Goal: Navigation & Orientation: Find specific page/section

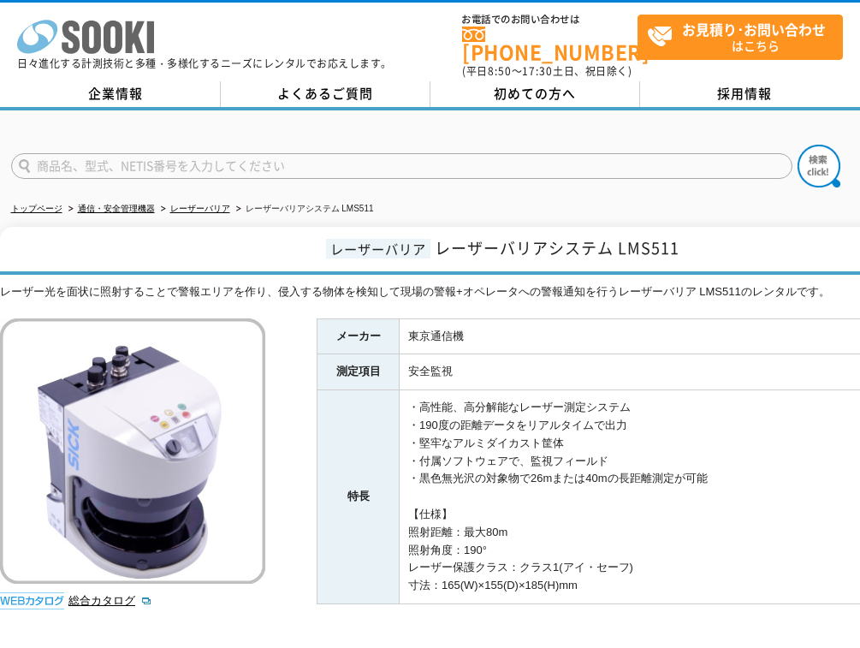
click at [92, 46] on icon "株式会社 ソーキ" at bounding box center [85, 37] width 137 height 34
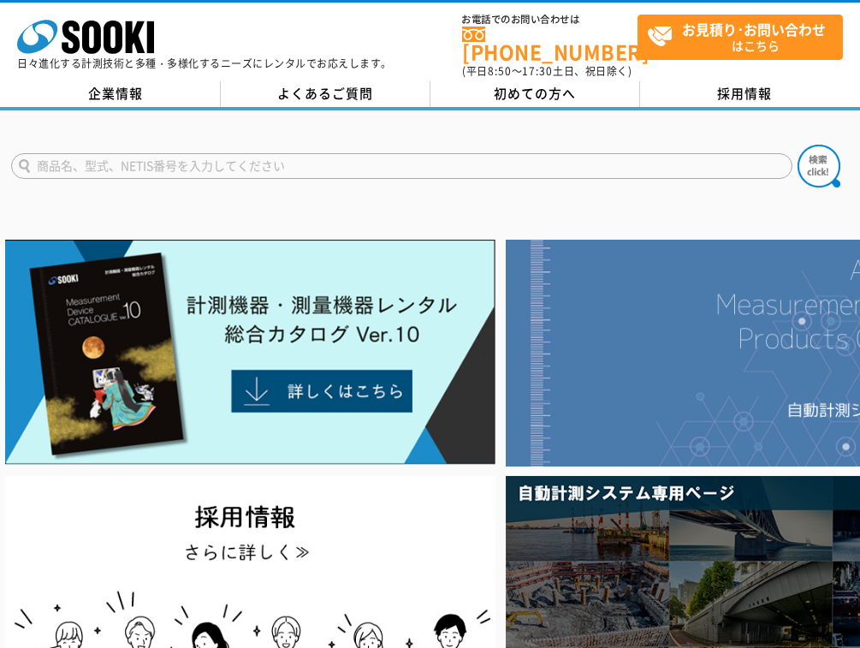
click at [725, 378] on img at bounding box center [751, 353] width 490 height 227
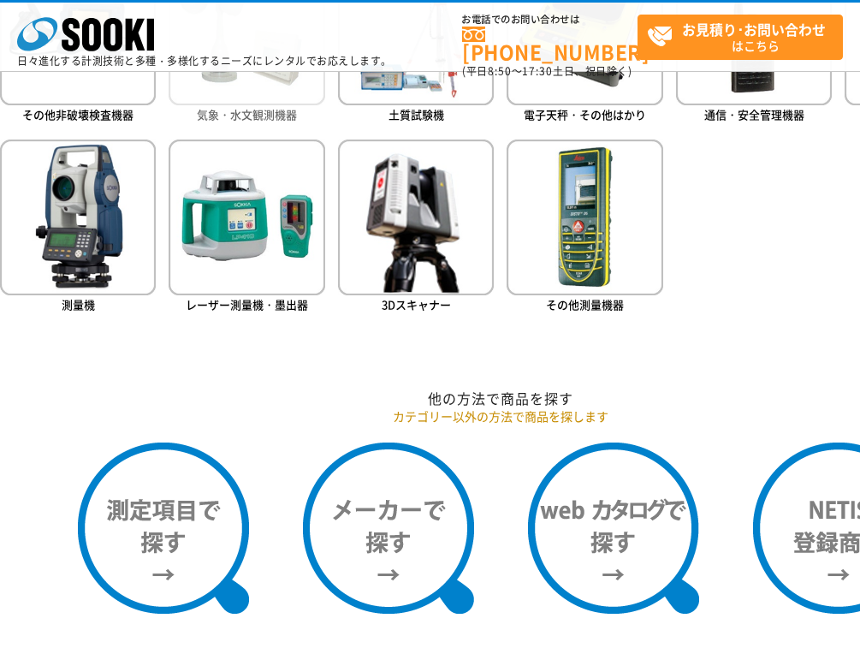
scroll to position [1283, 0]
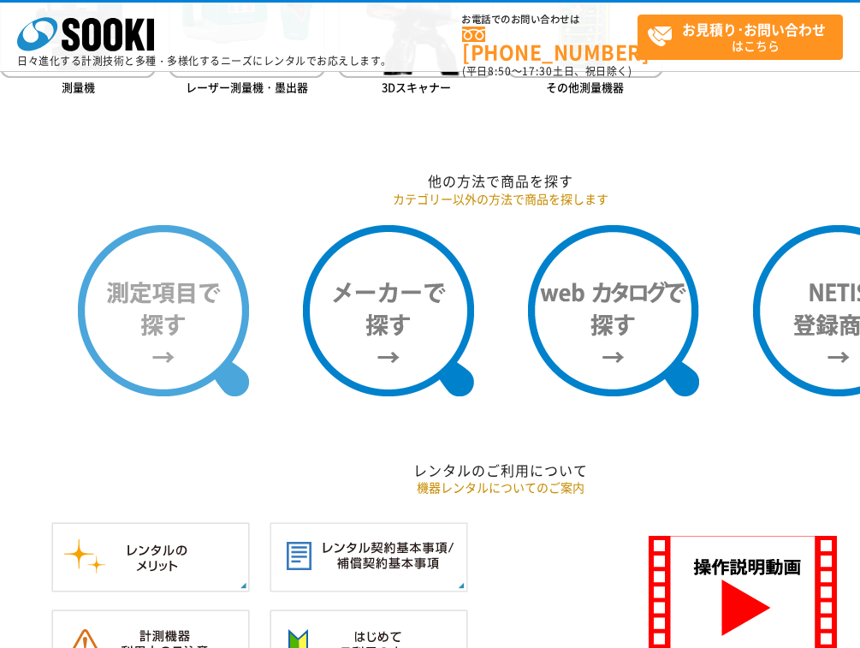
click at [203, 314] on img at bounding box center [163, 310] width 171 height 171
click at [187, 283] on img at bounding box center [163, 310] width 171 height 171
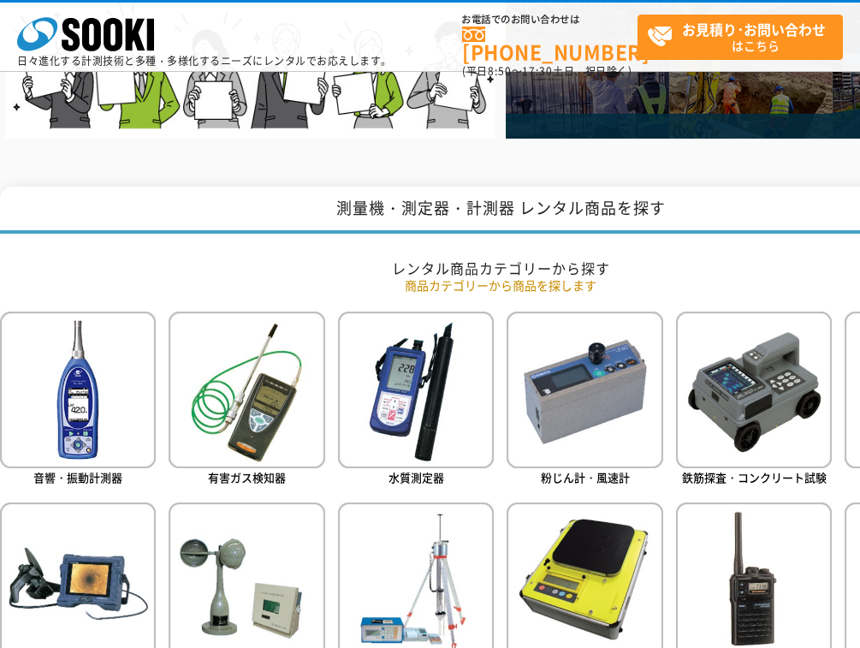
scroll to position [855, 0]
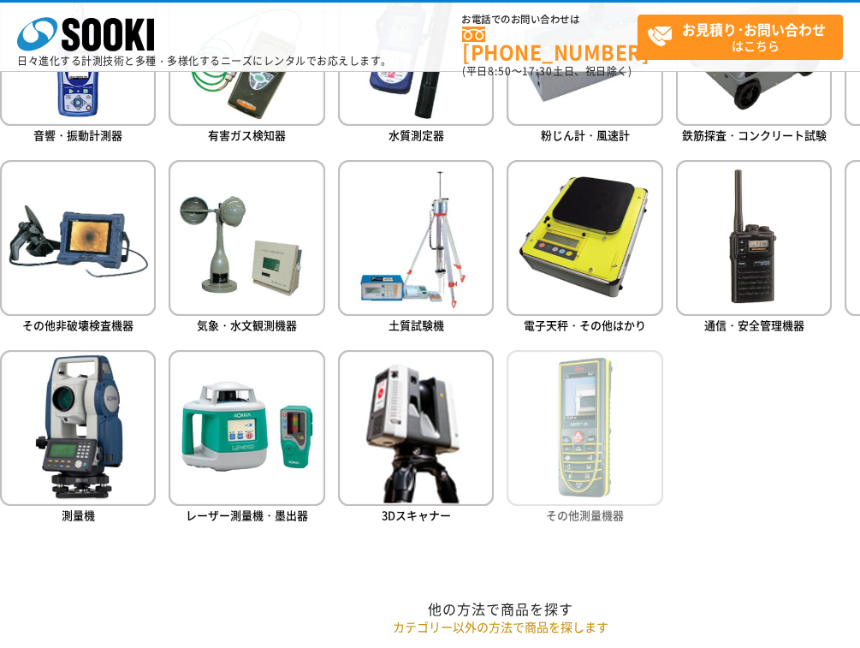
click at [605, 488] on img at bounding box center [584, 428] width 156 height 156
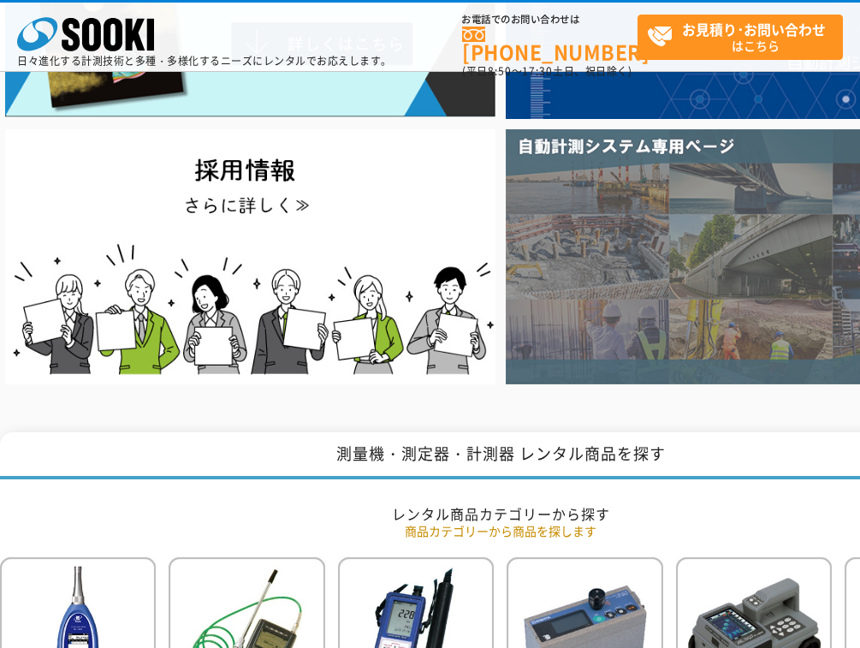
scroll to position [428, 0]
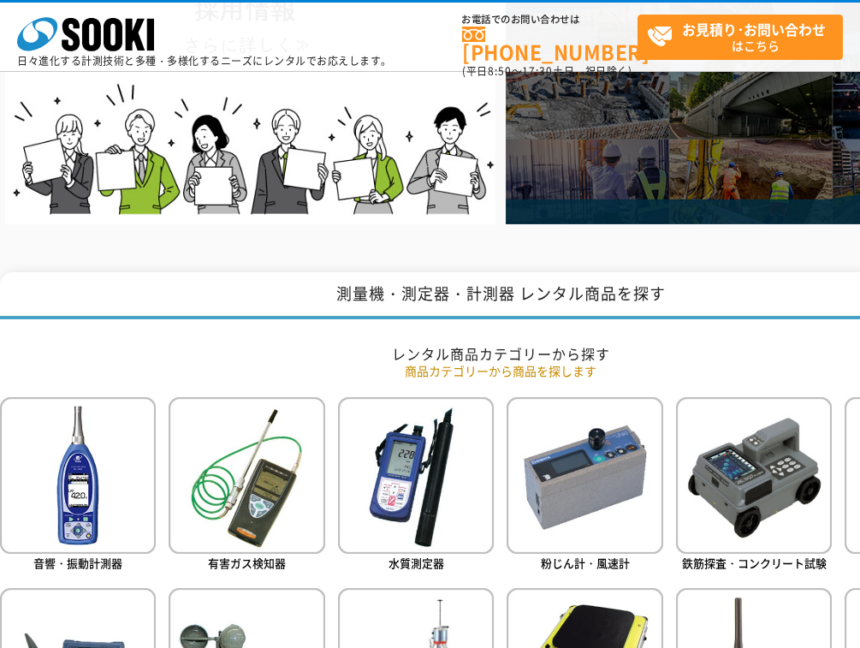
click at [435, 368] on p "商品カテゴリーから商品を探します" at bounding box center [500, 371] width 1001 height 18
click at [432, 376] on p "商品カテゴリーから商品を探します" at bounding box center [500, 371] width 1001 height 18
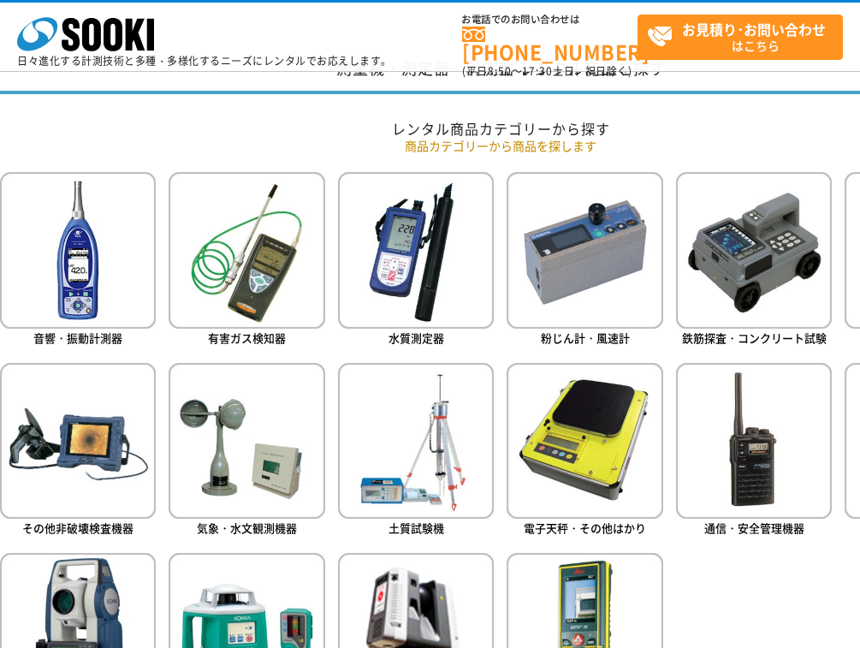
scroll to position [770, 0]
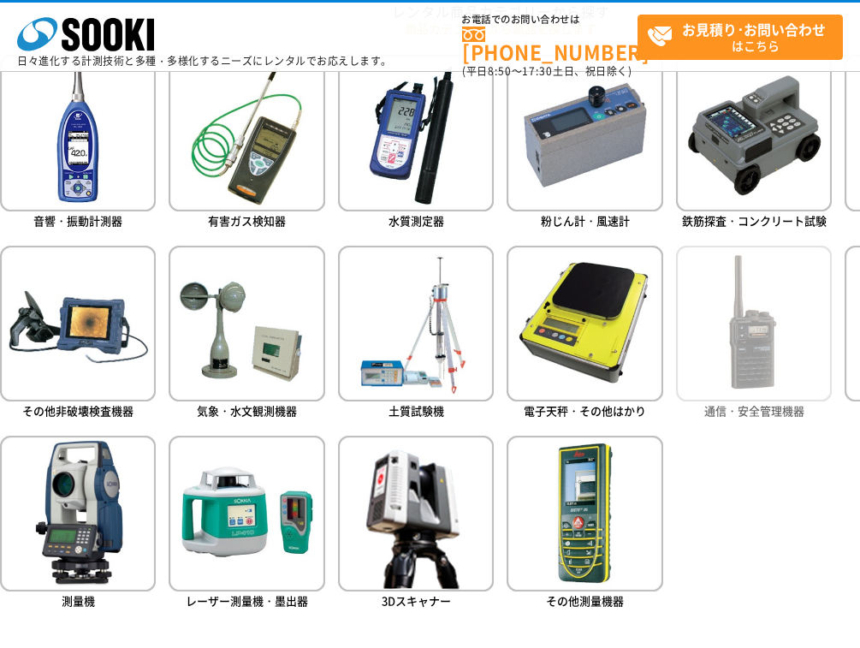
click at [755, 358] on img at bounding box center [754, 324] width 156 height 156
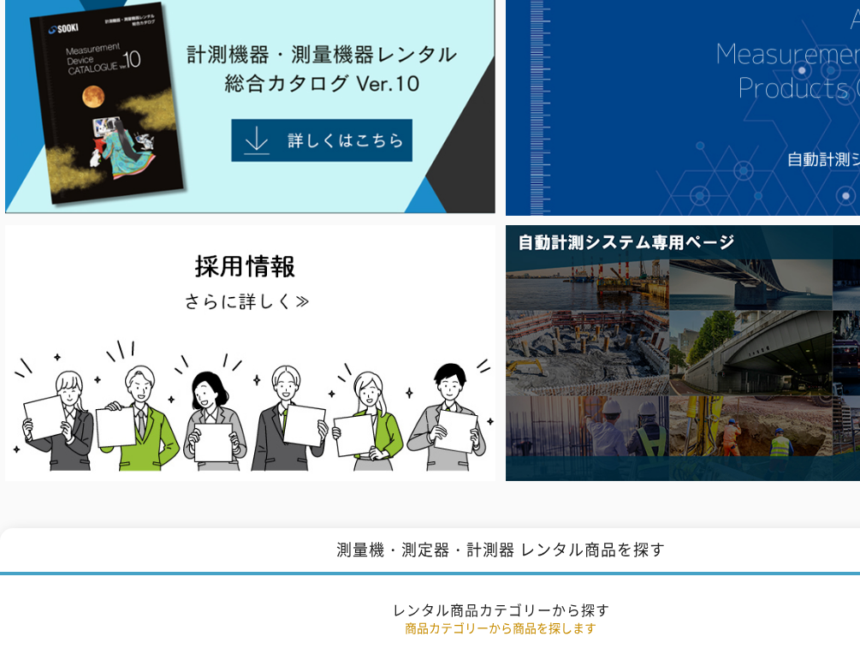
scroll to position [257, 0]
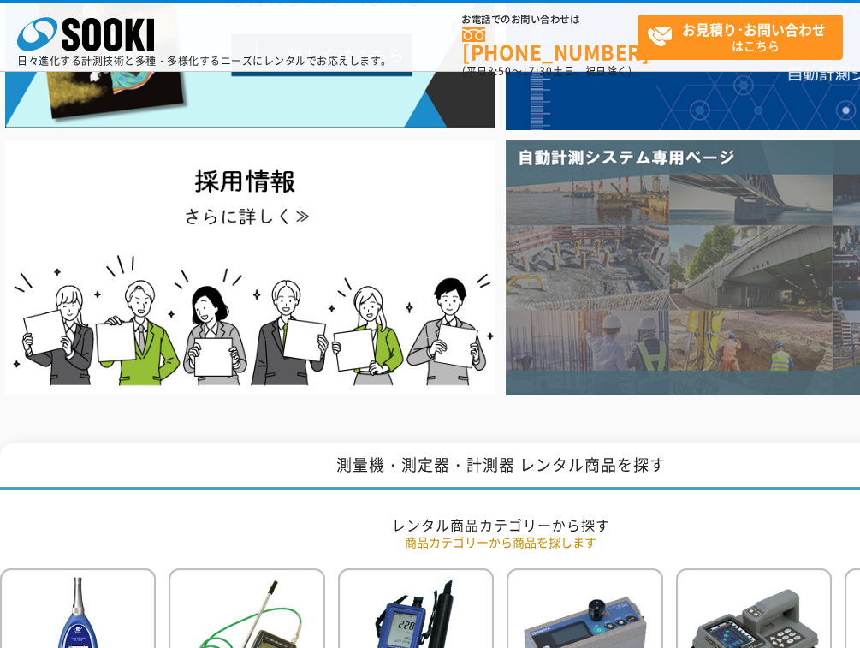
click at [756, 340] on img at bounding box center [751, 267] width 490 height 255
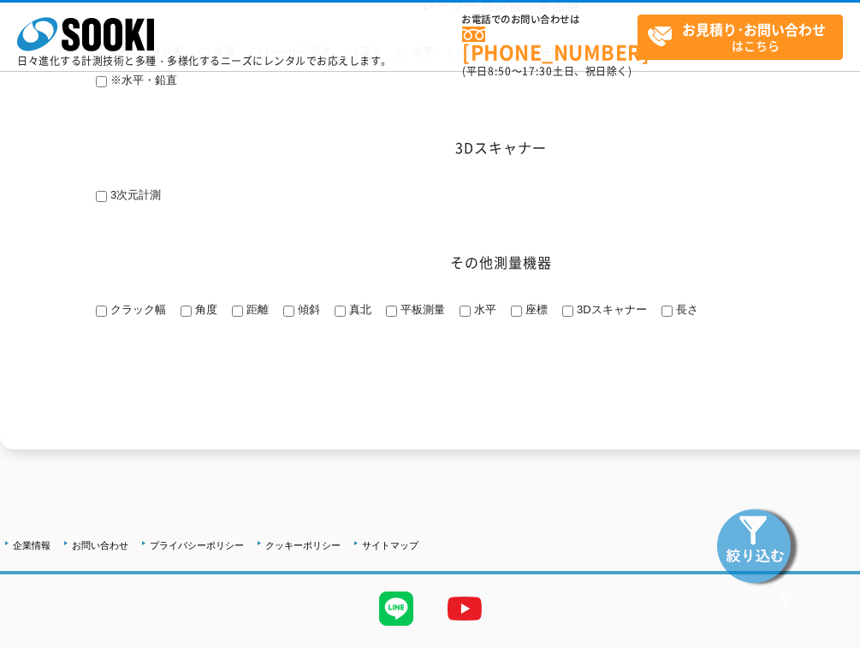
scroll to position [2597, 0]
